Goal: Task Accomplishment & Management: Manage account settings

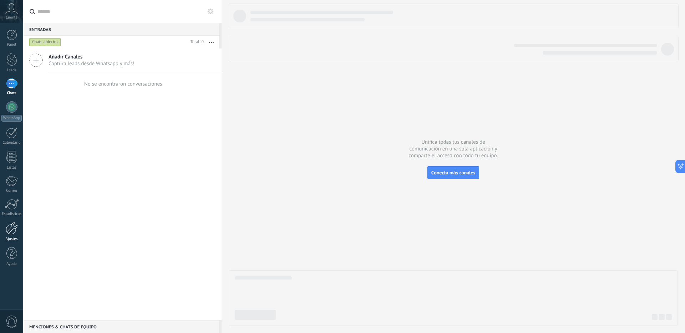
click at [9, 236] on link "Ajustes" at bounding box center [11, 231] width 23 height 19
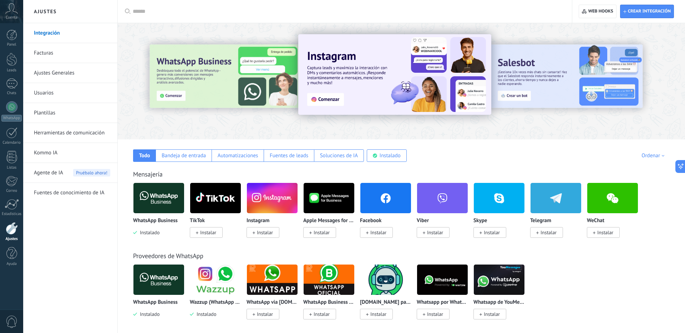
click at [48, 94] on link "Usuarios" at bounding box center [72, 93] width 76 height 20
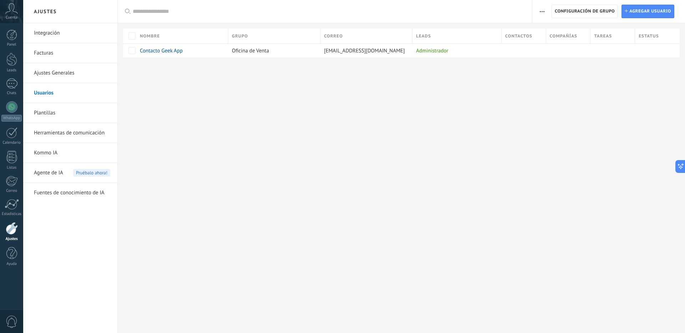
click at [219, 171] on div "Ajustes Integración Facturas Ajustes Generales Usuarios Plantillas Herramientas…" at bounding box center [354, 166] width 662 height 333
